Goal: Information Seeking & Learning: Learn about a topic

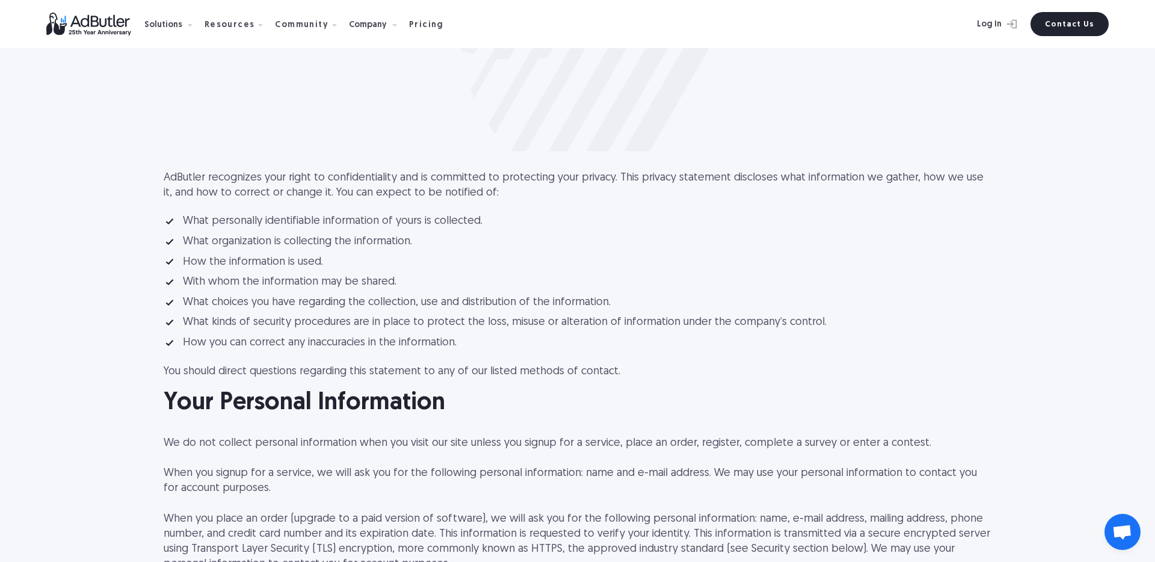
scroll to position [150, 0]
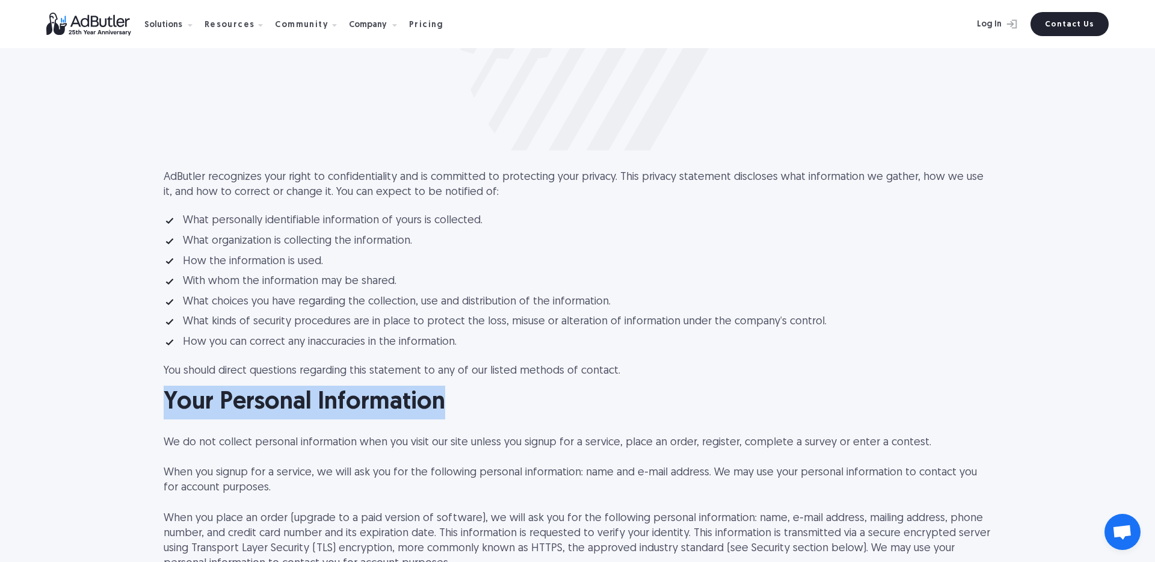
drag, startPoint x: 165, startPoint y: 404, endPoint x: 446, endPoint y: 406, distance: 280.9
click at [448, 406] on h2 "Your Personal Information" at bounding box center [578, 403] width 828 height 34
click at [446, 406] on h2 "Your Personal Information" at bounding box center [578, 403] width 828 height 34
drag, startPoint x: 455, startPoint y: 405, endPoint x: 130, endPoint y: 401, distance: 324.9
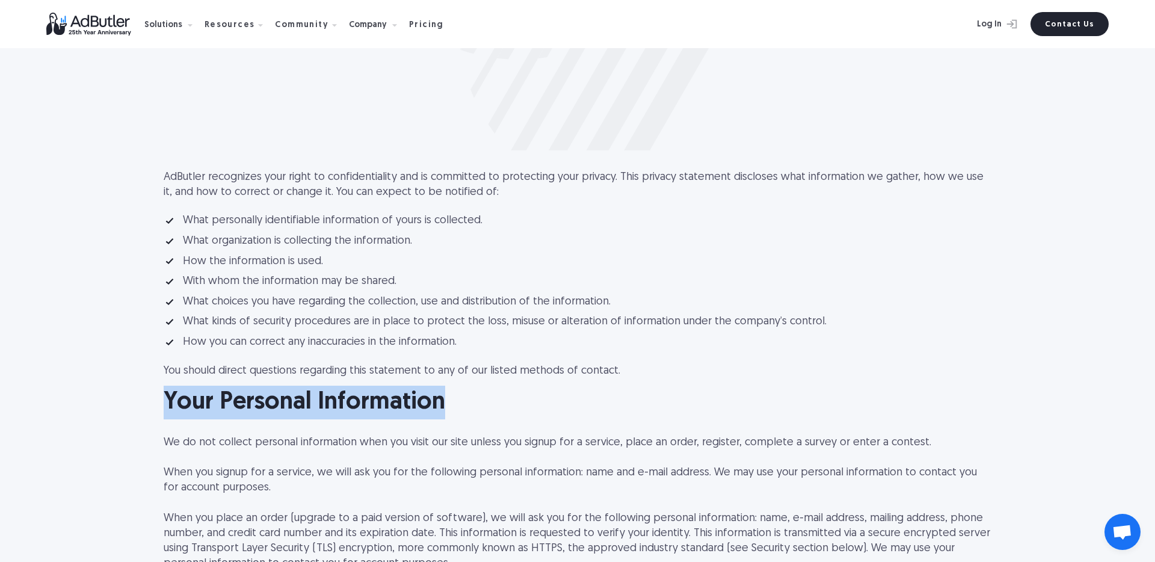
drag, startPoint x: 445, startPoint y: 401, endPoint x: 162, endPoint y: 402, distance: 283.3
